Goal: Share content: Share content

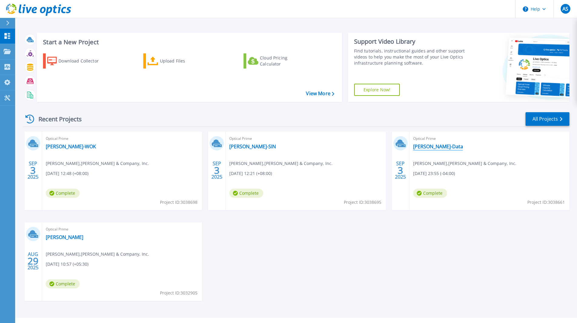
click at [430, 146] on link "[PERSON_NAME]-Data" at bounding box center [438, 146] width 50 height 6
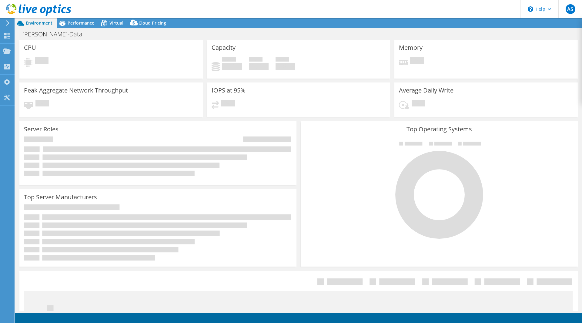
select select "USD"
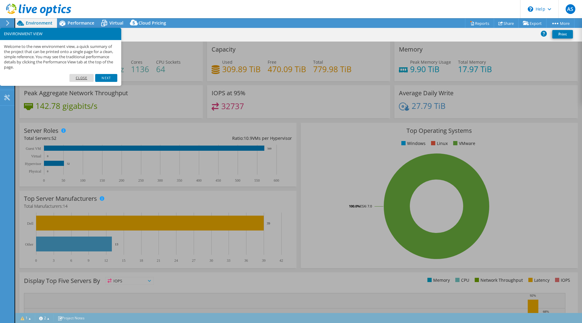
click at [78, 77] on link "Close" at bounding box center [81, 78] width 25 height 8
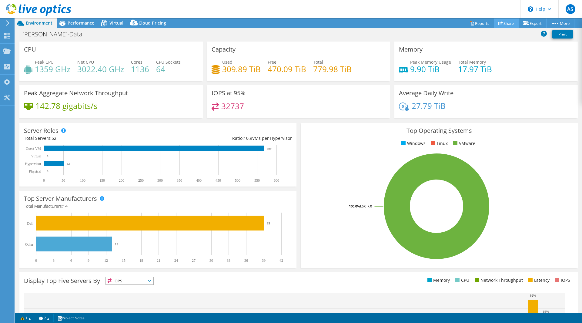
click at [502, 24] on link "Share" at bounding box center [506, 22] width 25 height 9
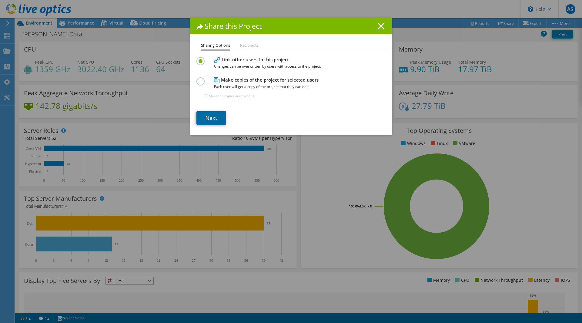
click at [209, 116] on link "Next" at bounding box center [211, 117] width 30 height 13
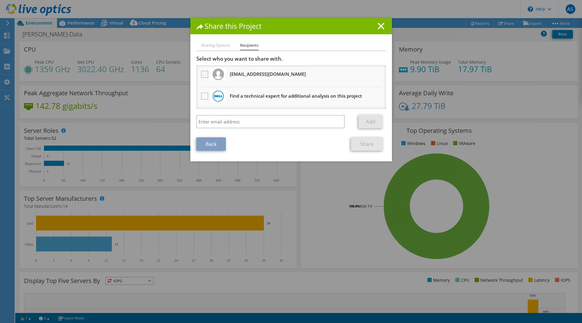
click at [201, 73] on label at bounding box center [205, 74] width 9 height 7
click at [0, 0] on input "checkbox" at bounding box center [0, 0] width 0 height 0
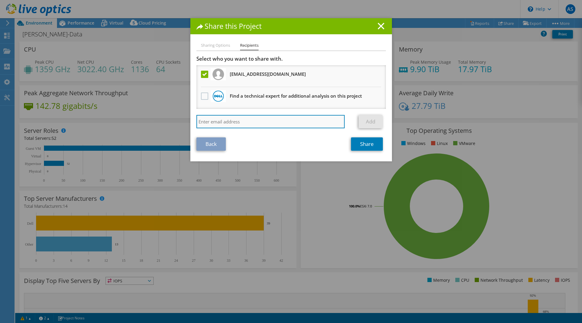
click at [235, 119] on input "search" at bounding box center [270, 121] width 148 height 13
paste input "[PERSON_NAME][EMAIL_ADDRESS][DOMAIN_NAME]"
type input "[PERSON_NAME][EMAIL_ADDRESS][DOMAIN_NAME]"
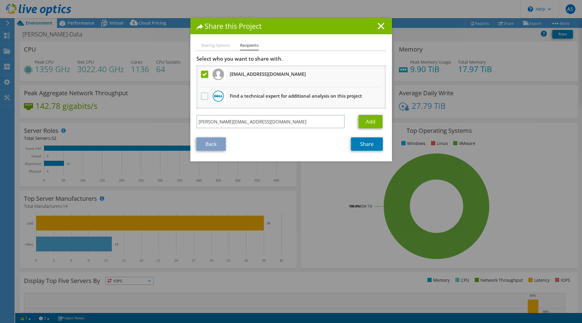
click at [201, 74] on label at bounding box center [205, 74] width 9 height 7
click at [0, 0] on input "checkbox" at bounding box center [0, 0] width 0 height 0
click at [366, 116] on link "Add" at bounding box center [370, 121] width 24 height 13
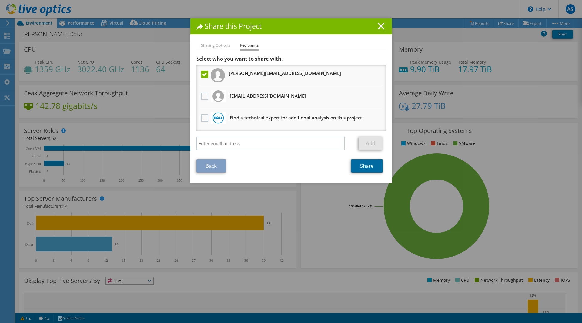
click at [361, 167] on link "Share" at bounding box center [367, 165] width 32 height 13
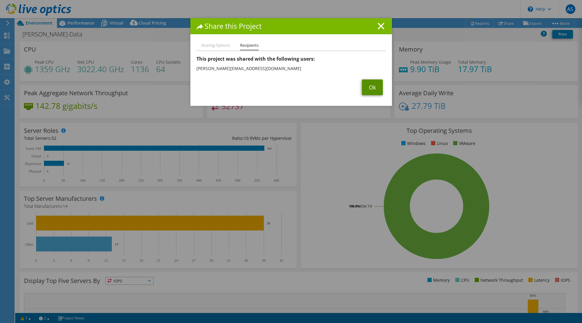
click at [365, 87] on link "Ok" at bounding box center [372, 87] width 21 height 16
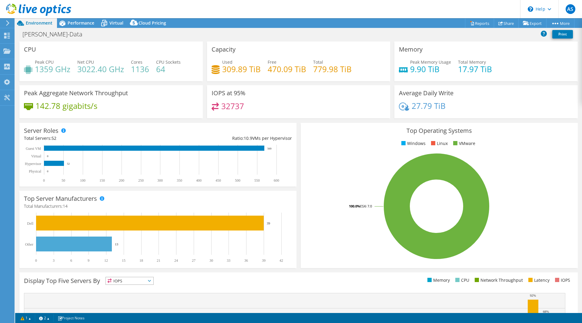
click at [31, 22] on span "Environment" at bounding box center [39, 23] width 27 height 6
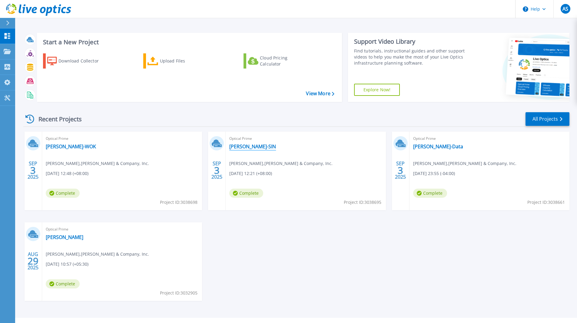
click at [236, 146] on link "[PERSON_NAME]-SIN" at bounding box center [252, 146] width 47 height 6
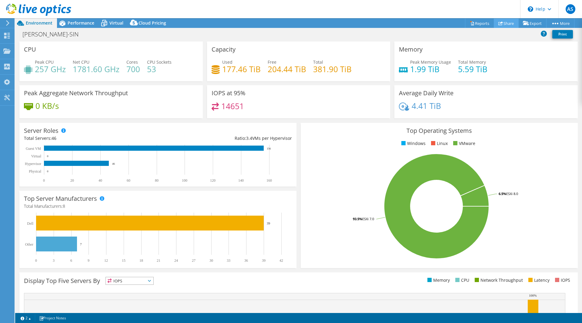
click at [502, 26] on link "Share" at bounding box center [506, 22] width 25 height 9
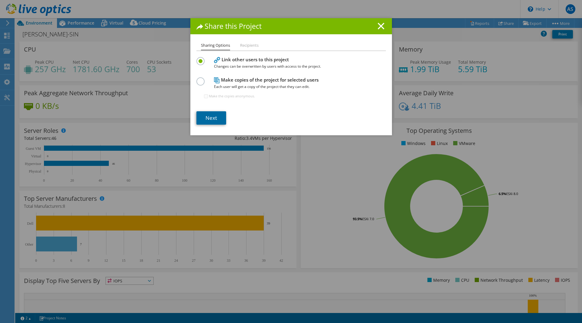
click at [209, 117] on link "Next" at bounding box center [211, 117] width 30 height 13
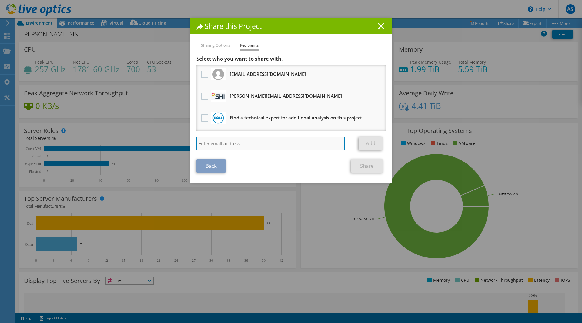
click at [217, 145] on input "search" at bounding box center [270, 143] width 148 height 13
click at [202, 96] on label at bounding box center [205, 95] width 9 height 7
click at [0, 0] on input "checkbox" at bounding box center [0, 0] width 0 height 0
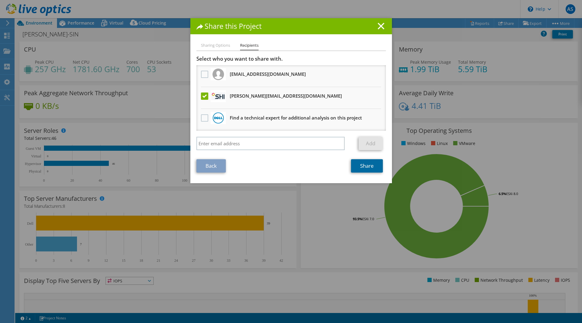
click at [358, 169] on link "Share" at bounding box center [367, 165] width 32 height 13
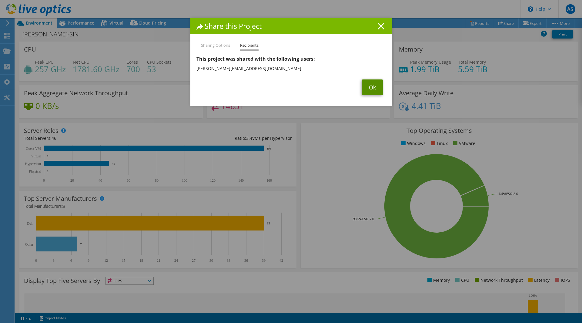
click at [370, 82] on link "Ok" at bounding box center [372, 87] width 21 height 16
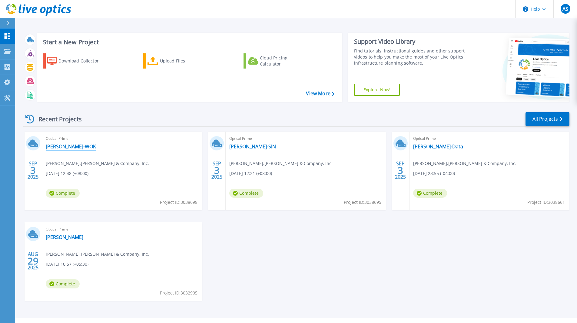
click at [58, 144] on link "Bain-WOK" at bounding box center [71, 146] width 50 height 6
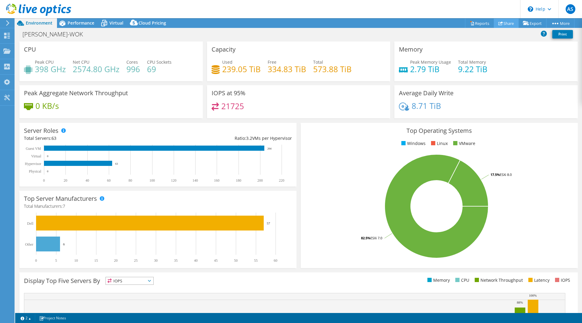
click at [504, 24] on link "Share" at bounding box center [506, 22] width 25 height 9
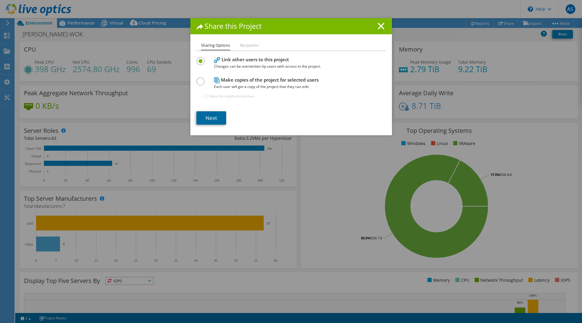
click at [205, 114] on link "Next" at bounding box center [211, 117] width 30 height 13
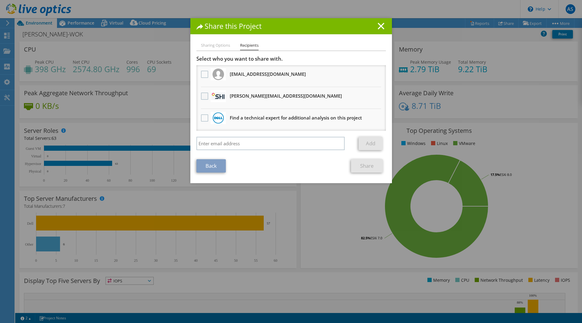
click at [202, 99] on label at bounding box center [205, 95] width 9 height 7
click at [0, 0] on input "checkbox" at bounding box center [0, 0] width 0 height 0
click at [358, 165] on link "Share" at bounding box center [367, 165] width 32 height 13
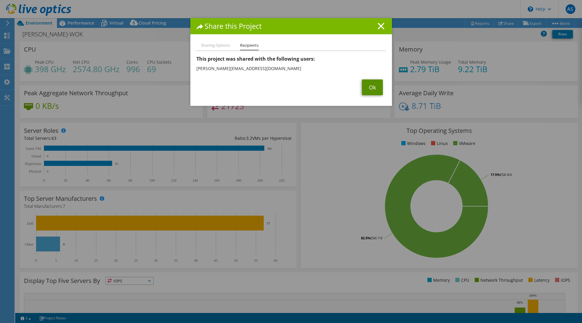
click at [369, 88] on link "Ok" at bounding box center [372, 87] width 21 height 16
